Goal: Task Accomplishment & Management: Manage account settings

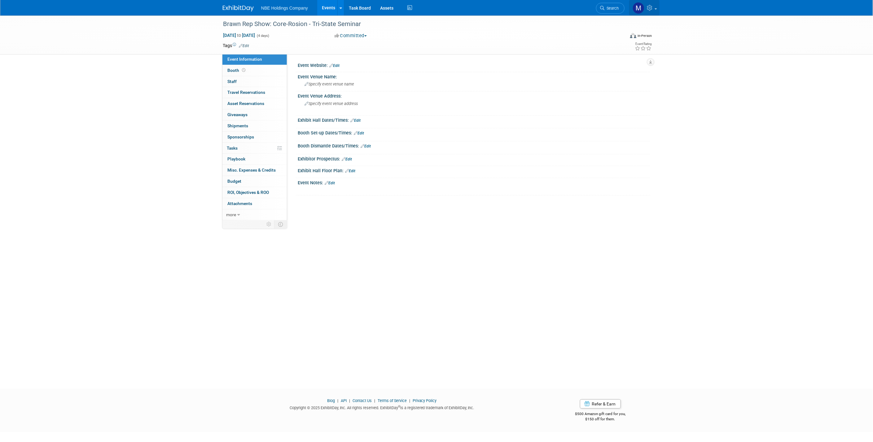
click at [637, 8] on img at bounding box center [638, 8] width 12 height 12
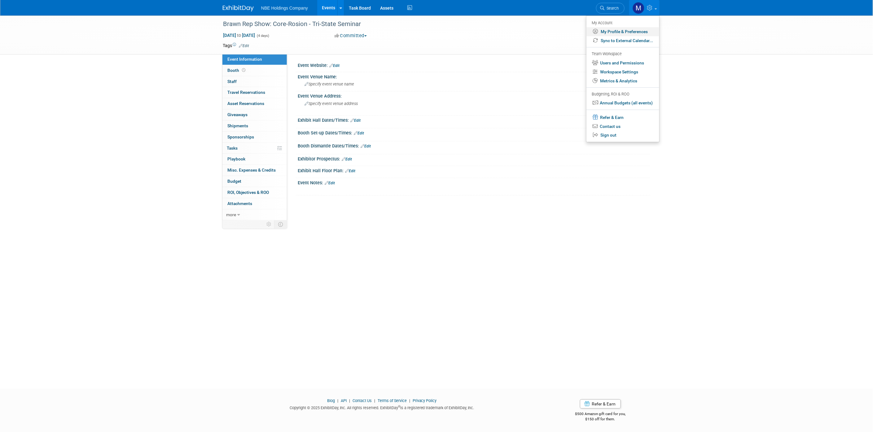
click at [611, 30] on link "My Profile & Preferences" at bounding box center [622, 31] width 73 height 9
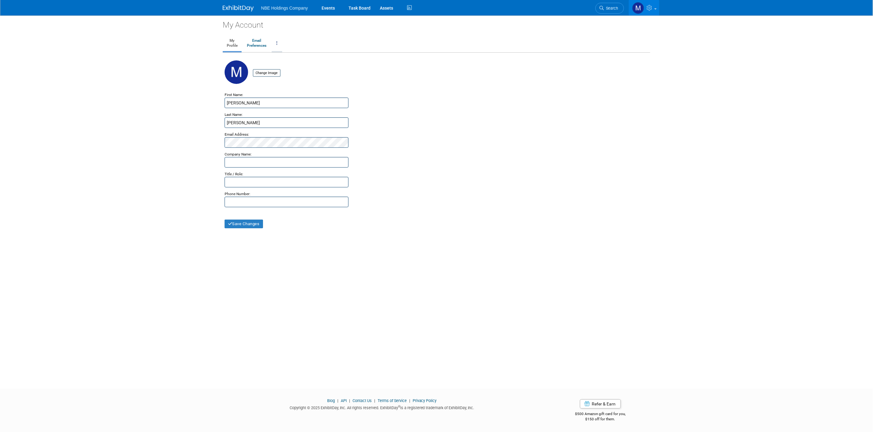
click at [275, 41] on link at bounding box center [277, 43] width 11 height 15
click at [652, 4] on link at bounding box center [644, 7] width 30 height 15
click at [635, 30] on link "My Profile & Preferences" at bounding box center [622, 31] width 73 height 9
click at [233, 10] on img at bounding box center [238, 8] width 31 height 6
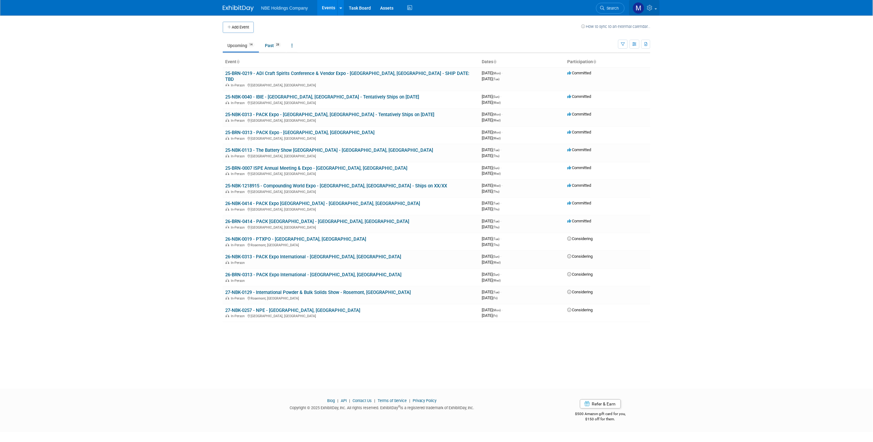
click at [639, 12] on img at bounding box center [638, 8] width 12 height 12
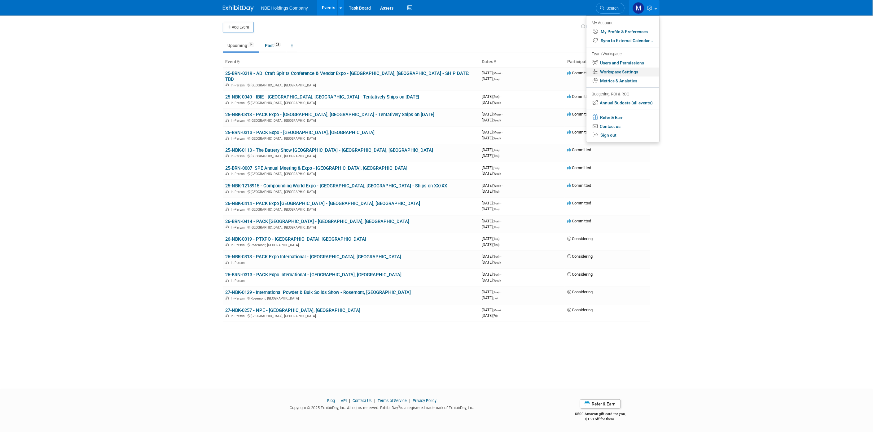
click at [625, 72] on link "Workspace Settings" at bounding box center [622, 72] width 73 height 9
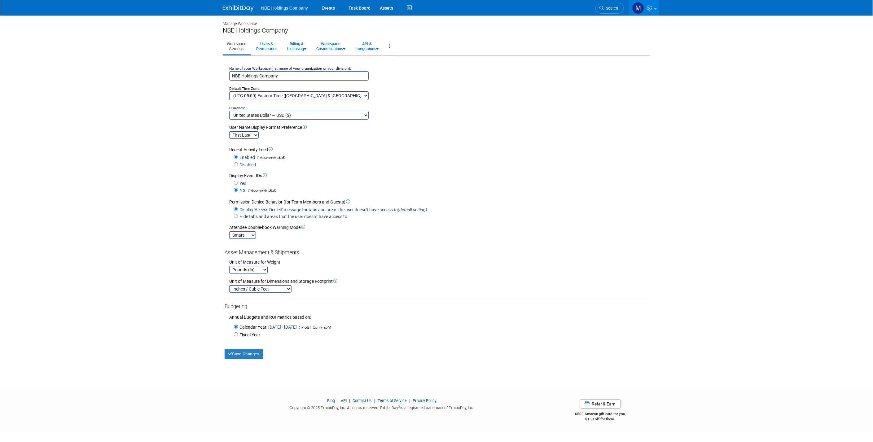
click at [313, 45] on ul "Workspace Settings Users & Permissions Billing & Licensing Manage Plan / Subscr…" at bounding box center [436, 46] width 427 height 17
click at [295, 46] on link "Billing & Licensing" at bounding box center [296, 46] width 27 height 15
click at [302, 77] on link "Payment Receipts" at bounding box center [311, 78] width 56 height 9
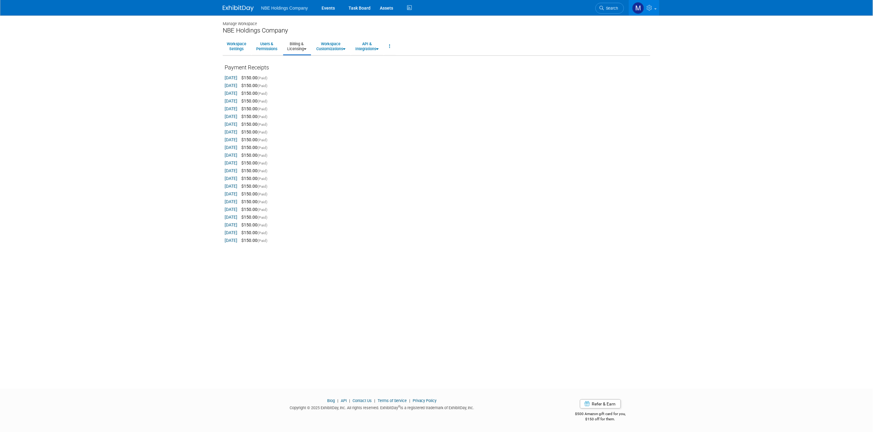
click at [234, 75] on link "Jul 17, 2025" at bounding box center [231, 77] width 13 height 5
